Goal: Information Seeking & Learning: Learn about a topic

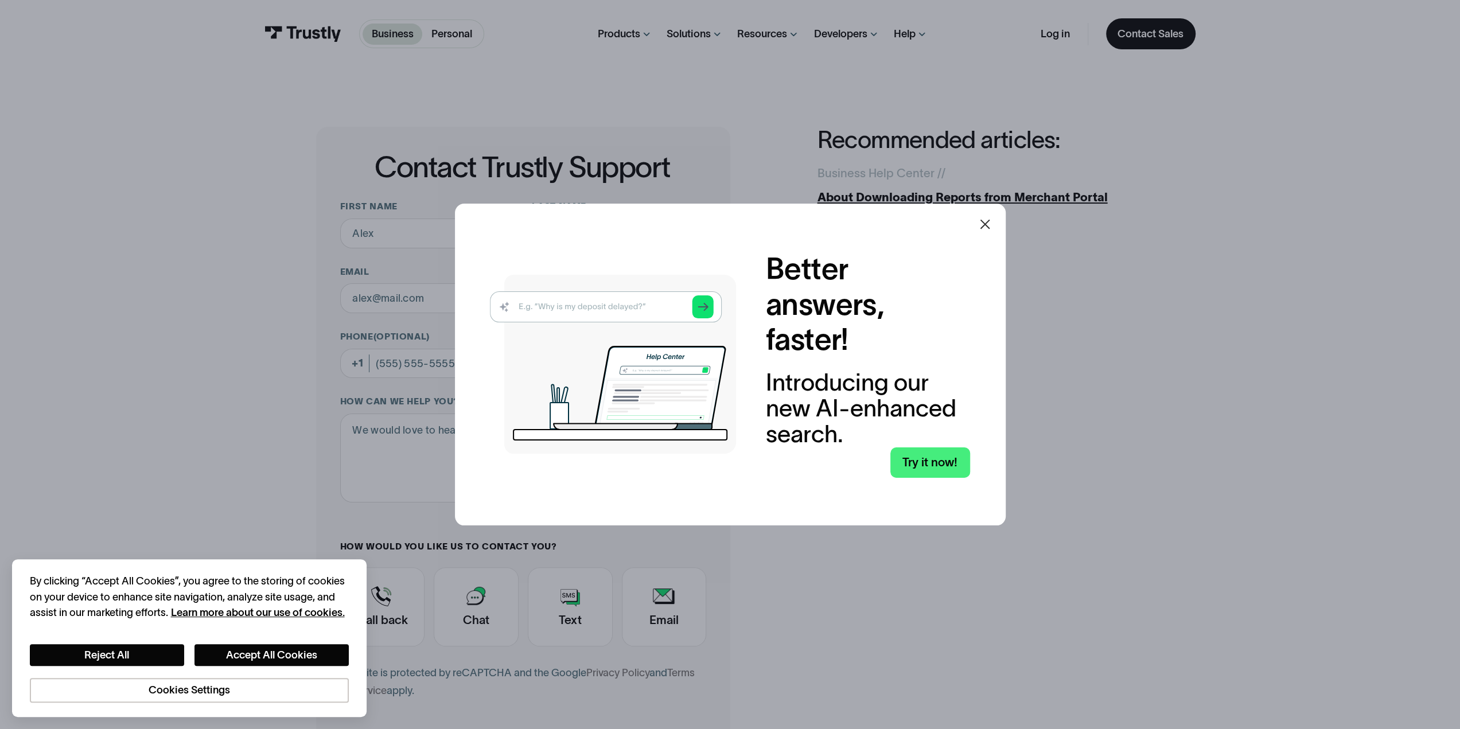
click at [986, 227] on icon at bounding box center [985, 224] width 14 height 14
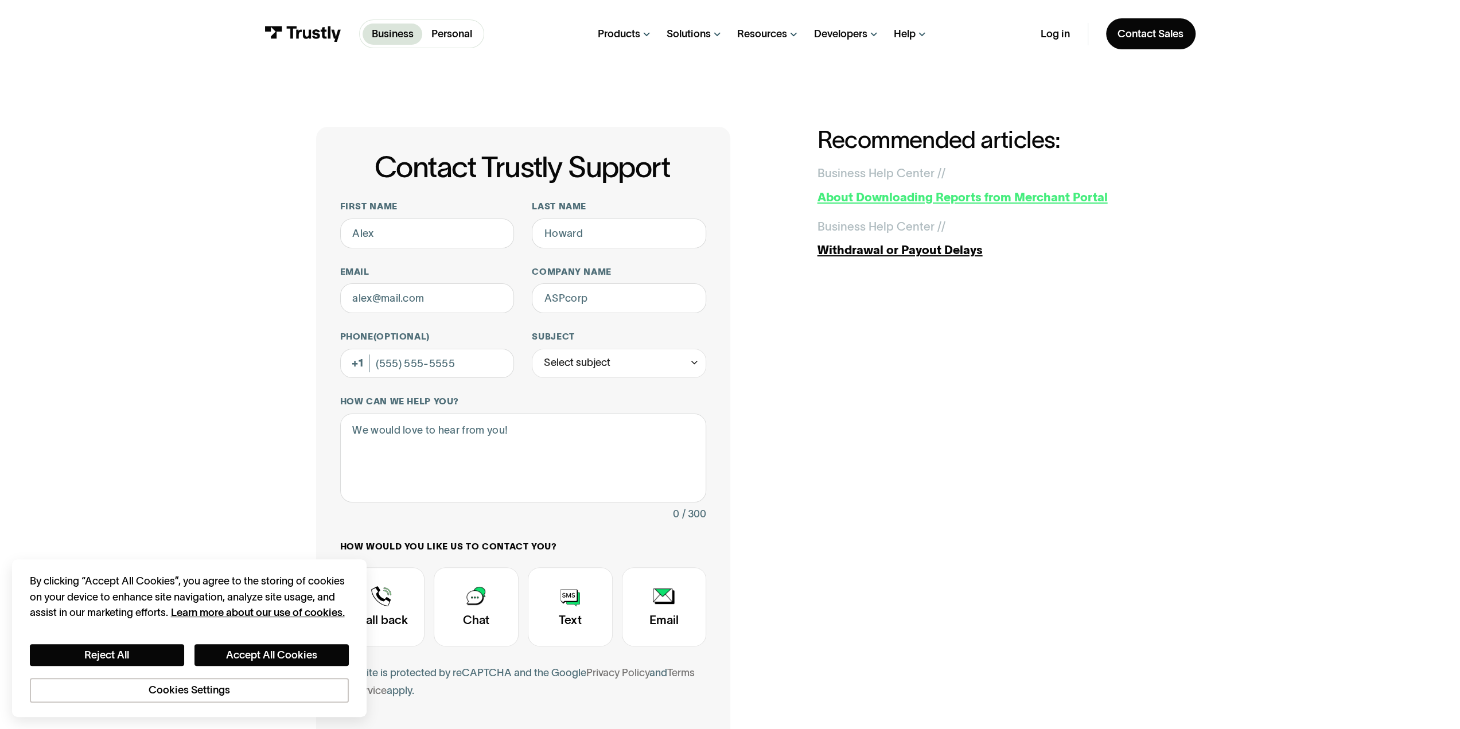
click at [922, 173] on div "Business Help Center /" at bounding box center [879, 174] width 124 height 18
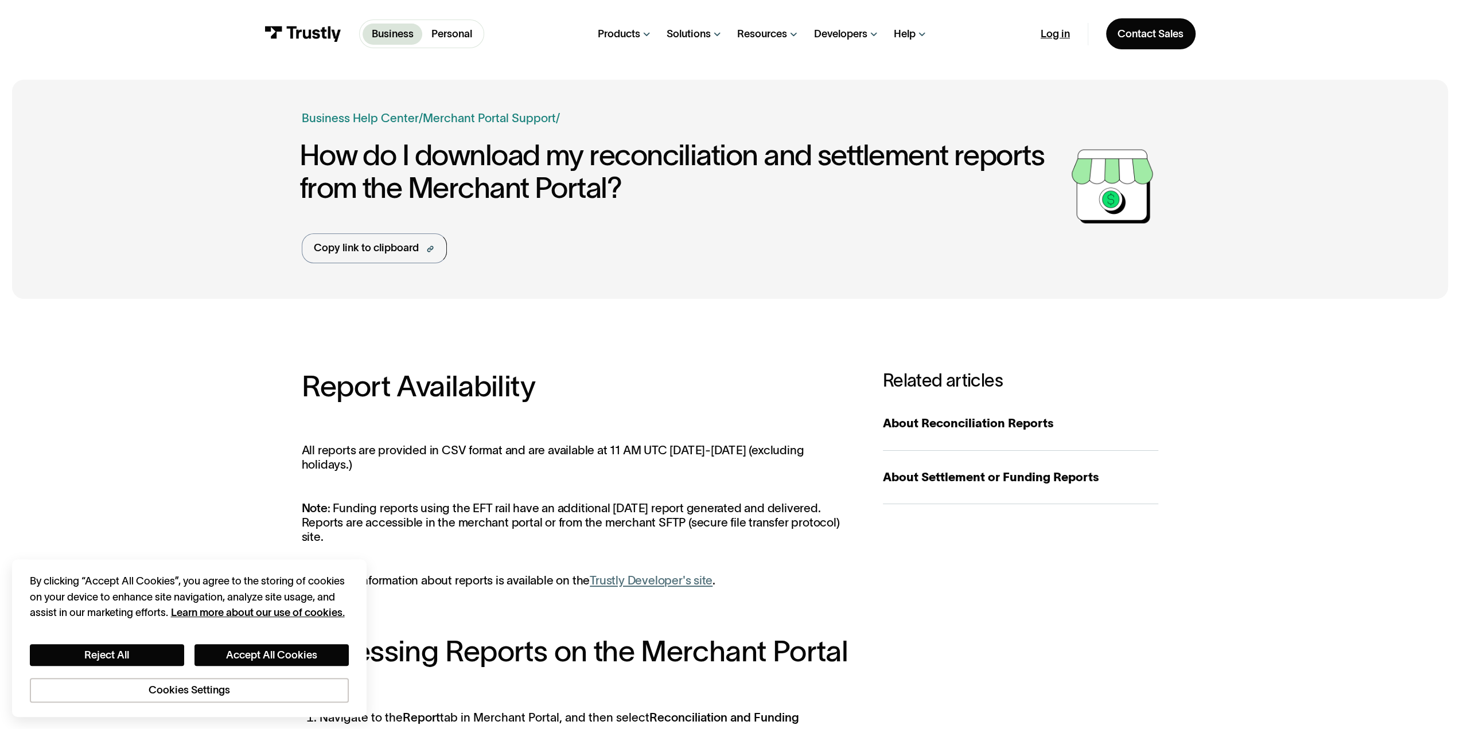
click at [1050, 36] on link "Log in" at bounding box center [1055, 34] width 29 height 13
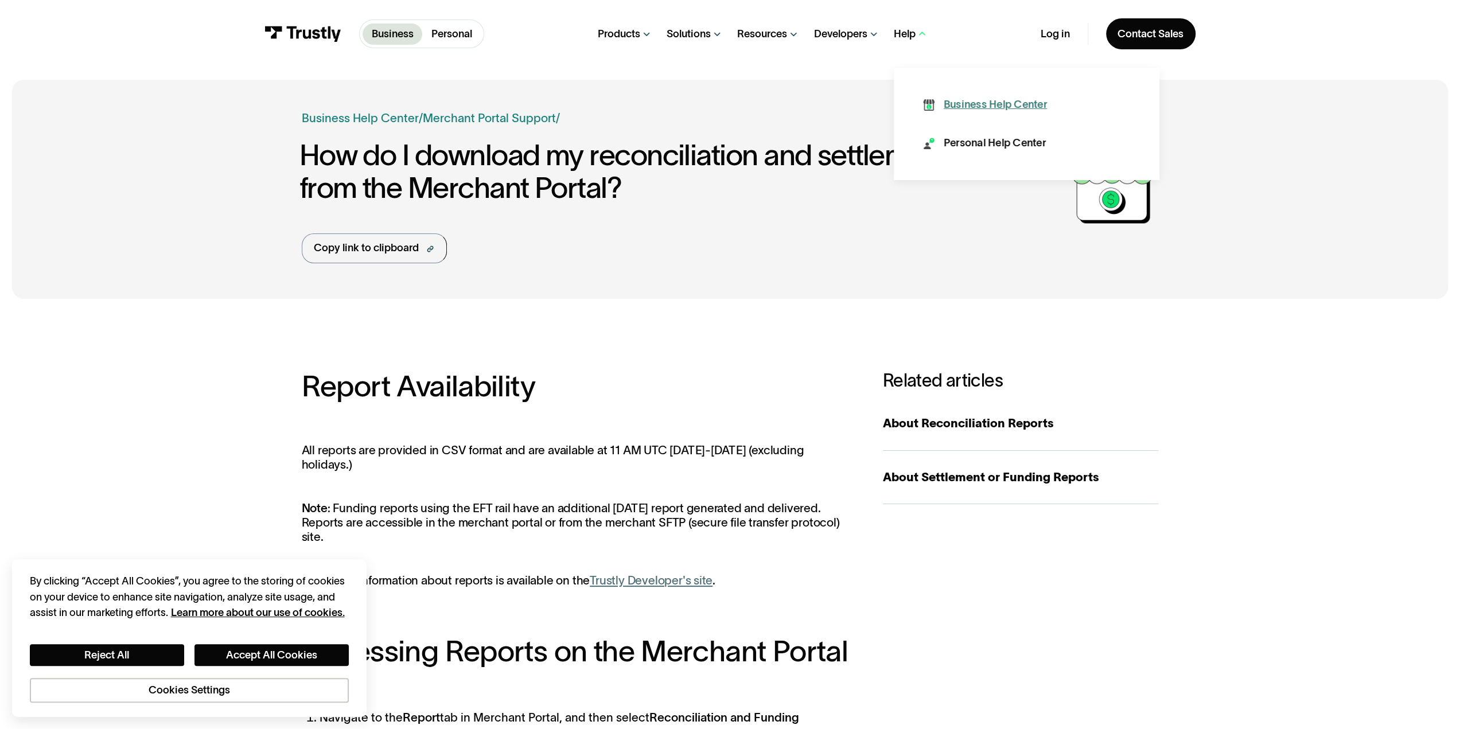
click at [961, 108] on div "Business Help Center" at bounding box center [995, 105] width 103 height 15
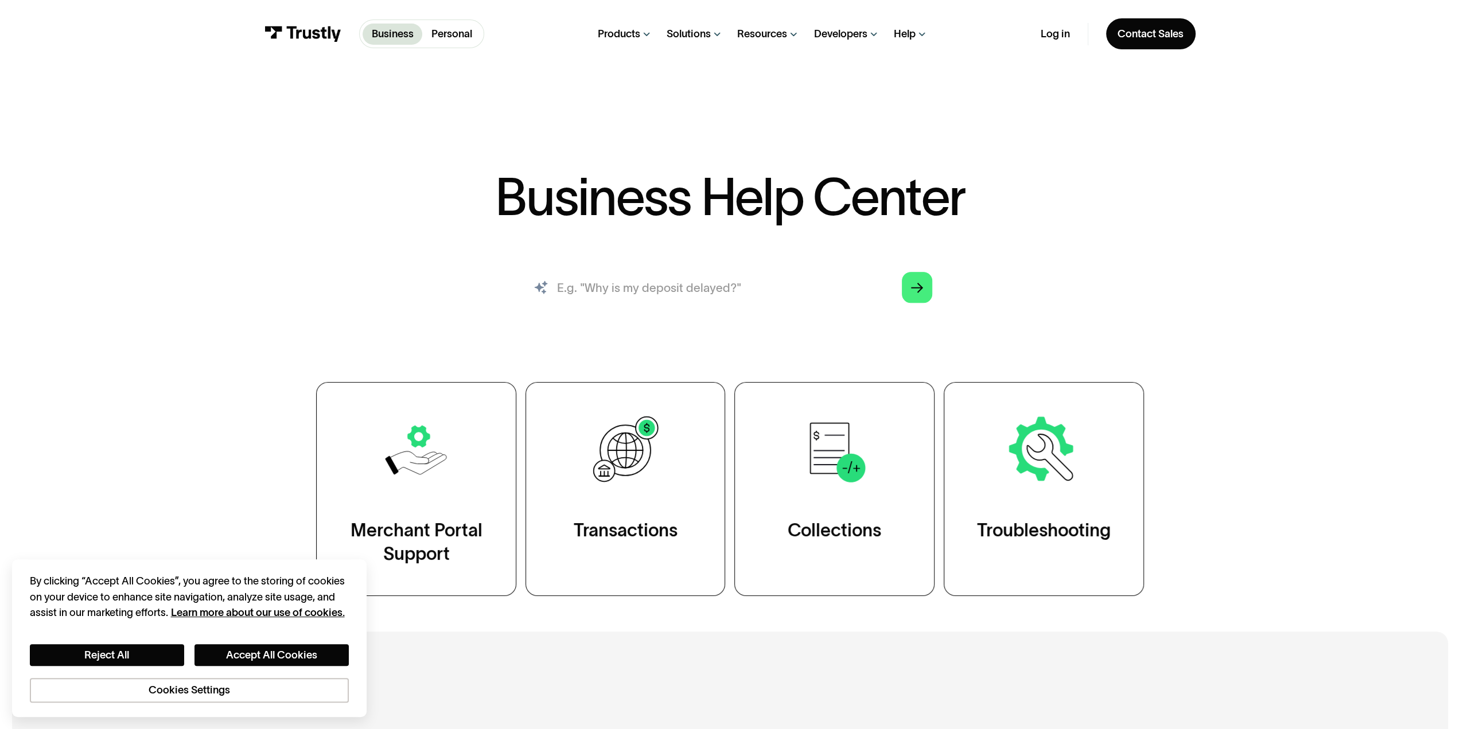
click at [695, 281] on input "search" at bounding box center [730, 287] width 429 height 47
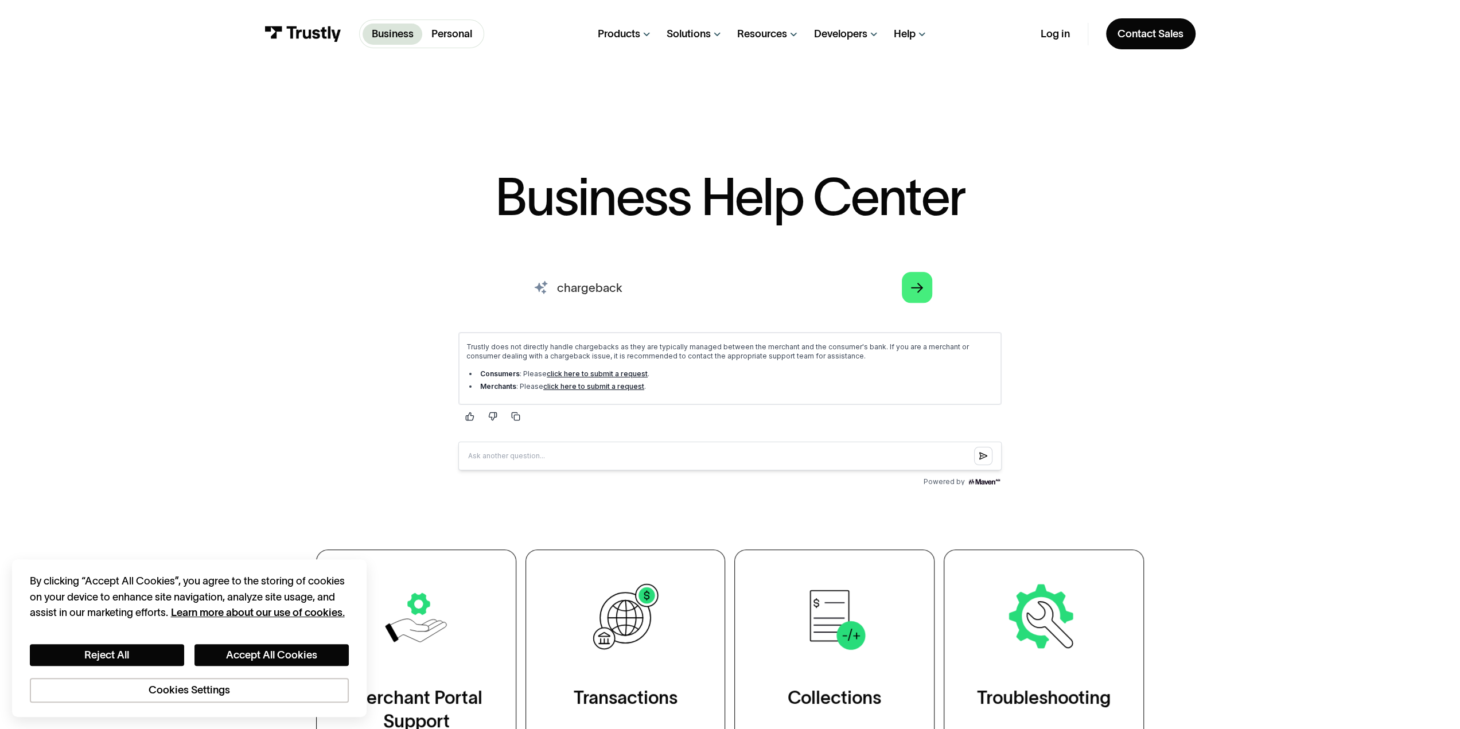
drag, startPoint x: 722, startPoint y: 275, endPoint x: 532, endPoint y: 269, distance: 189.5
click at [532, 269] on input "chargeback" at bounding box center [730, 287] width 429 height 47
type input "r10"
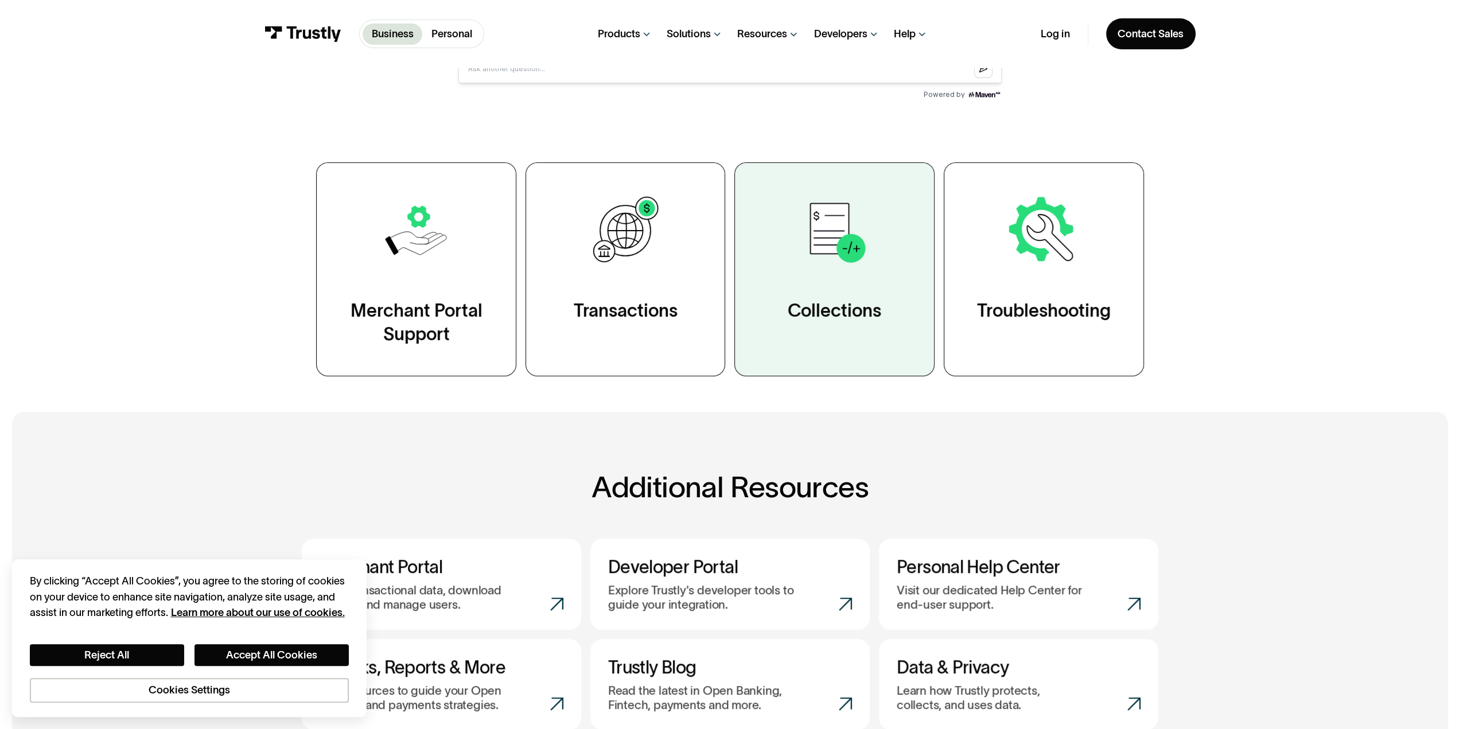
scroll to position [574, 0]
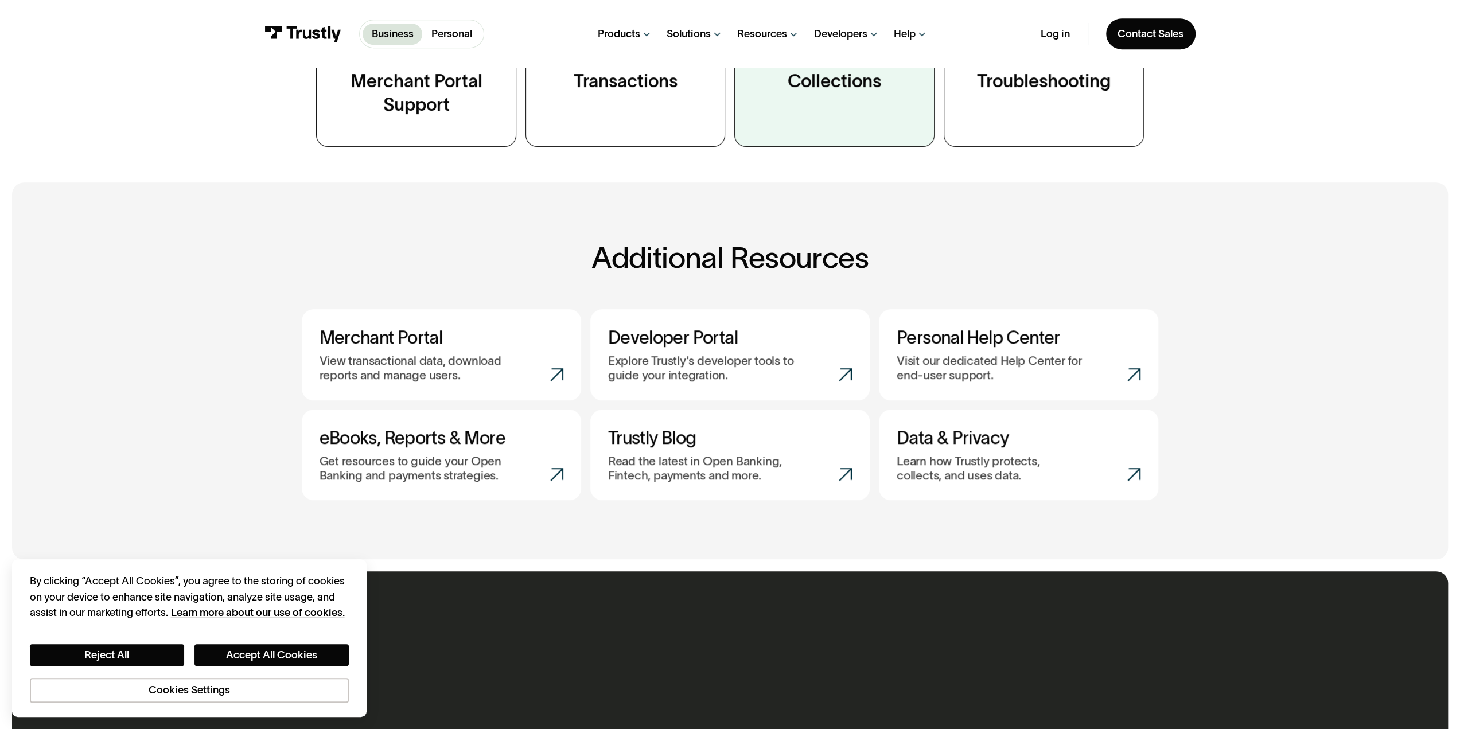
click at [846, 83] on div "Collections" at bounding box center [835, 81] width 94 height 24
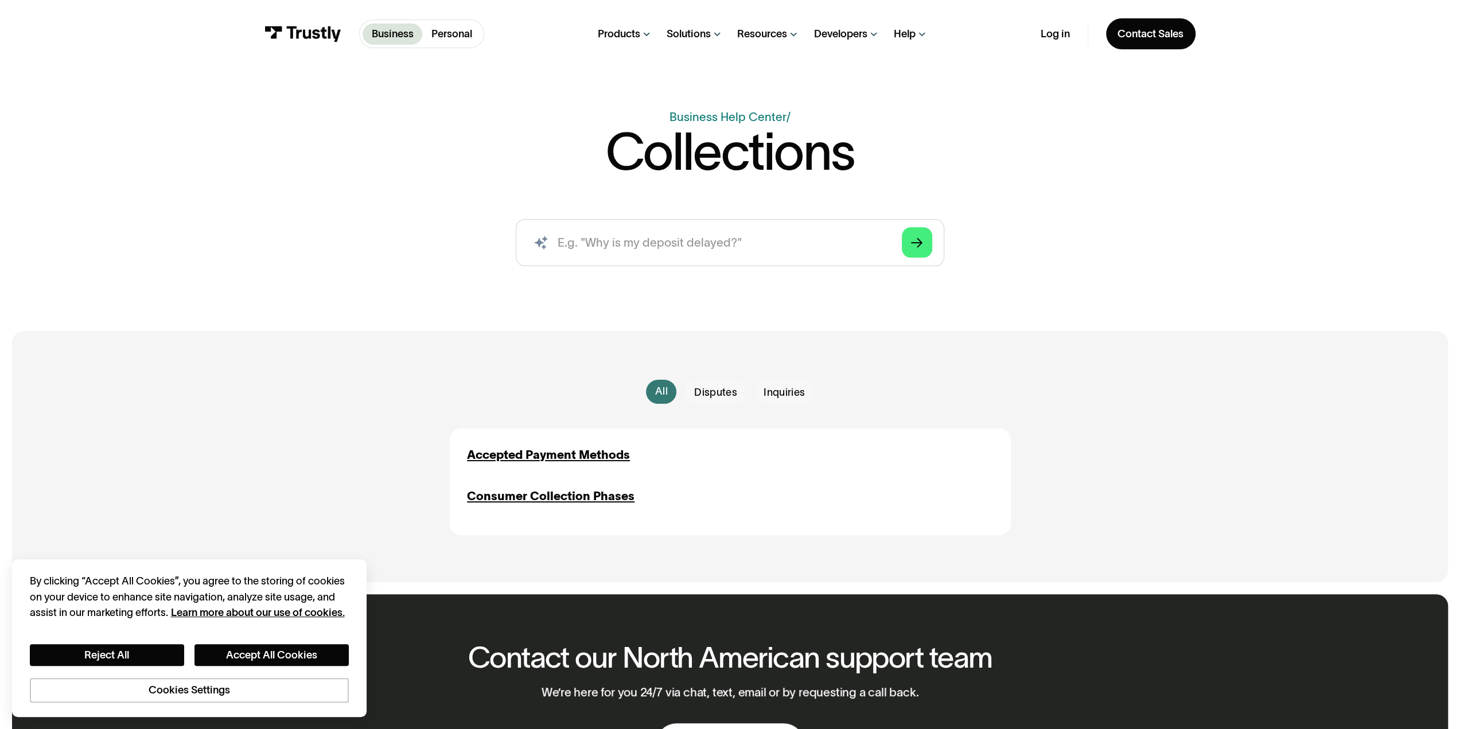
scroll to position [115, 0]
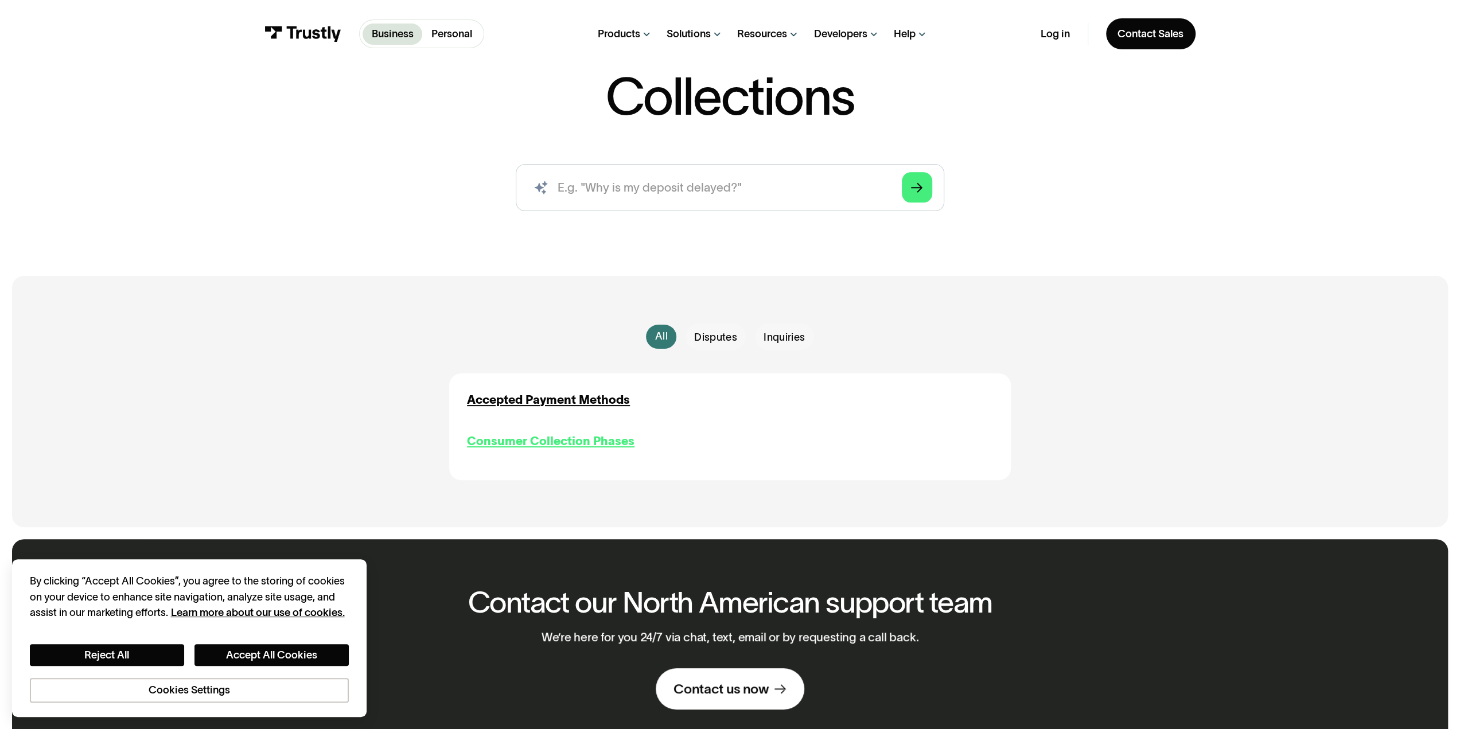
click at [584, 439] on div "Consumer Collection Phases" at bounding box center [551, 442] width 168 height 18
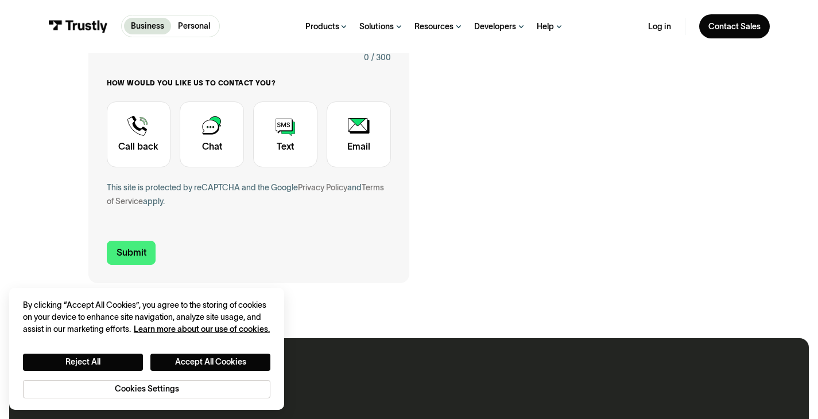
scroll to position [346, 0]
